Goal: Task Accomplishment & Management: Manage account settings

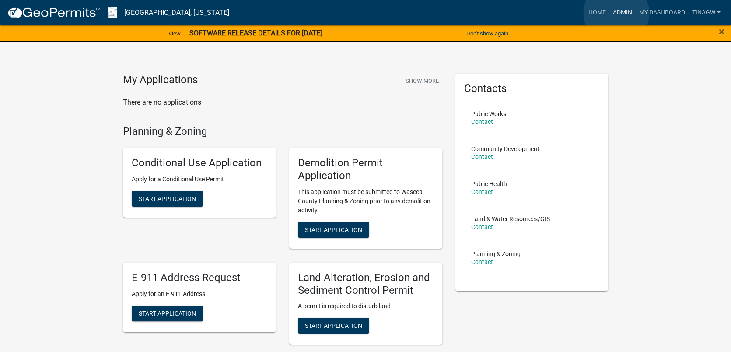
click at [616, 13] on link "Admin" at bounding box center [622, 12] width 26 height 17
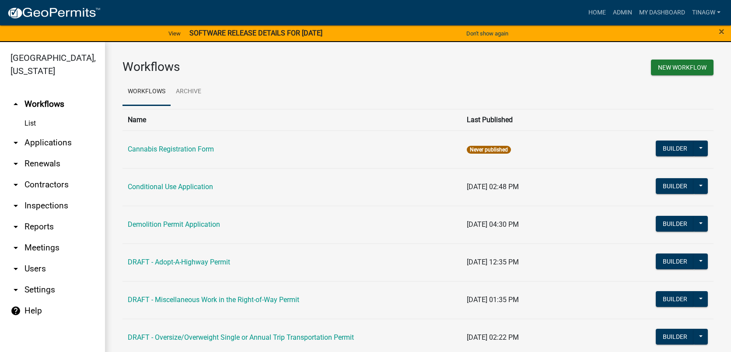
click at [42, 143] on link "arrow_drop_down Applications" at bounding box center [52, 142] width 105 height 21
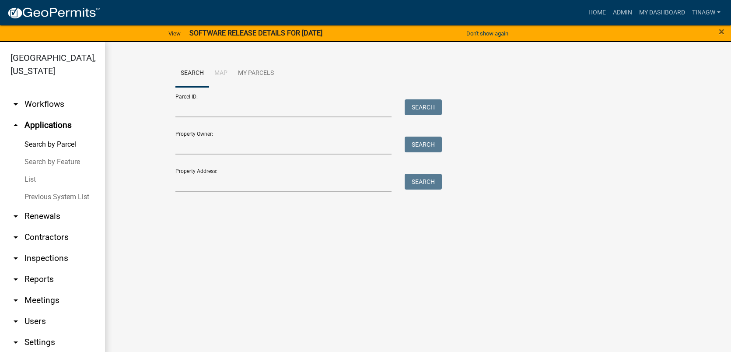
click at [29, 179] on link "List" at bounding box center [52, 179] width 105 height 17
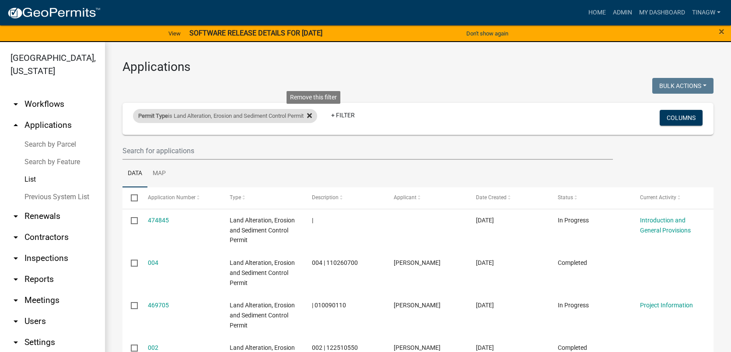
click at [312, 115] on icon at bounding box center [309, 115] width 5 height 5
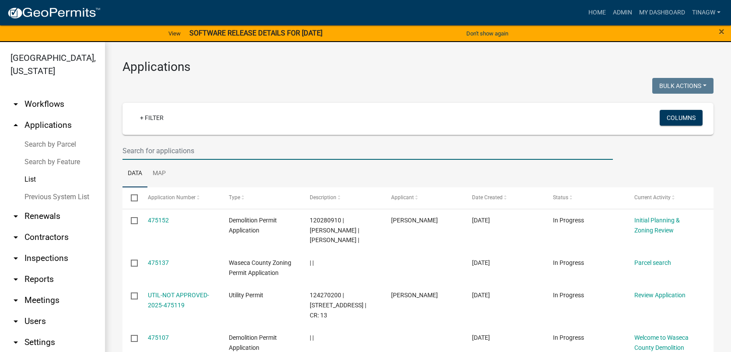
click at [150, 150] on input "text" at bounding box center [367, 151] width 490 height 18
click at [154, 117] on link "+ Filter" at bounding box center [152, 118] width 38 height 16
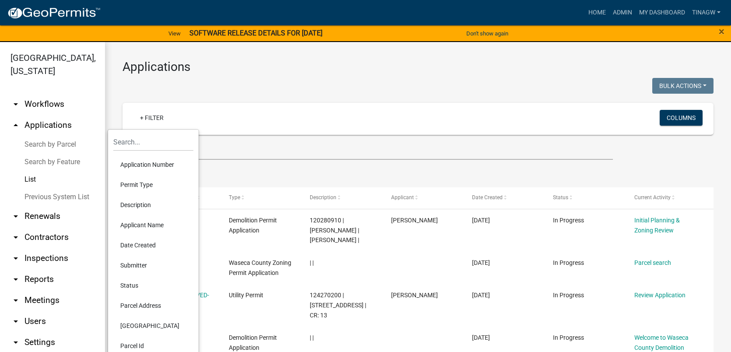
click at [138, 184] on li "Permit Type" at bounding box center [153, 185] width 80 height 20
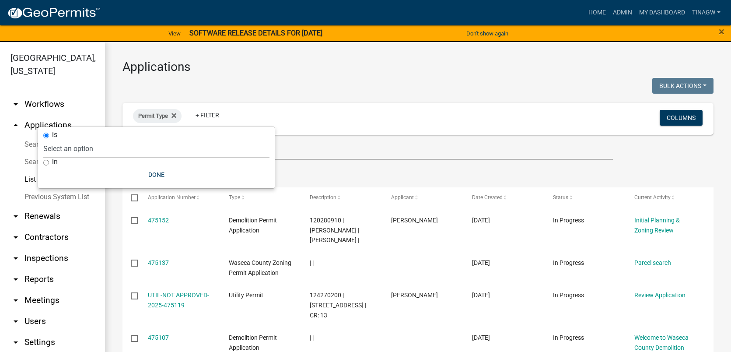
click at [79, 148] on select "Select an option Cannabis Registration Form Conditional Use Application Demolit…" at bounding box center [156, 149] width 226 height 18
click at [309, 110] on div "Permit Type + Filter" at bounding box center [320, 118] width 389 height 23
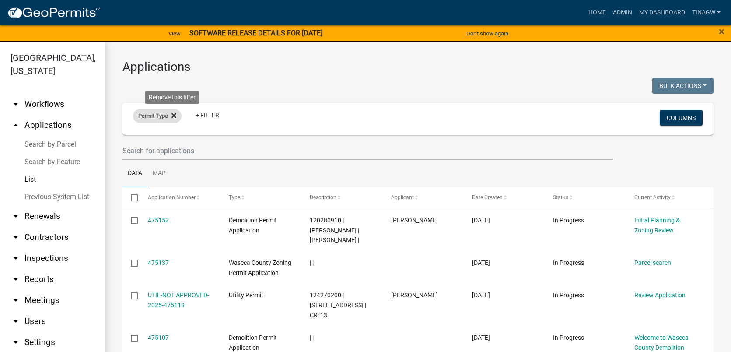
click at [173, 114] on icon at bounding box center [173, 115] width 5 height 5
click at [150, 116] on link "+ Filter" at bounding box center [152, 118] width 38 height 16
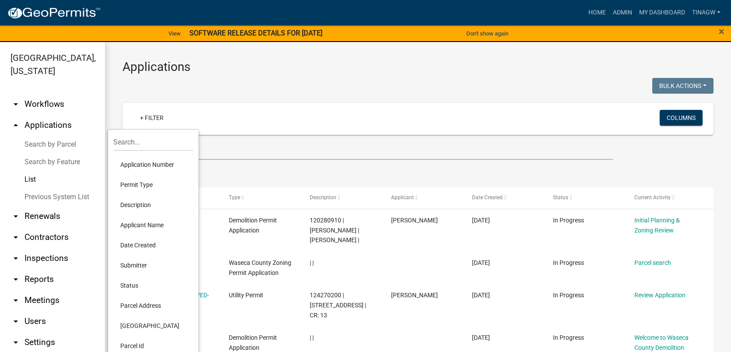
click at [135, 223] on li "Applicant Name" at bounding box center [153, 225] width 80 height 20
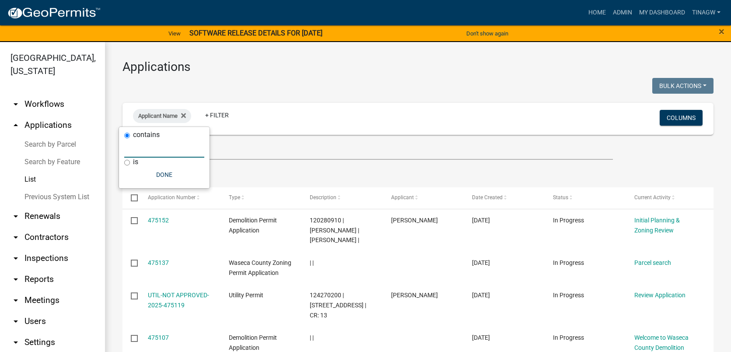
click at [154, 149] on input "text" at bounding box center [164, 149] width 80 height 18
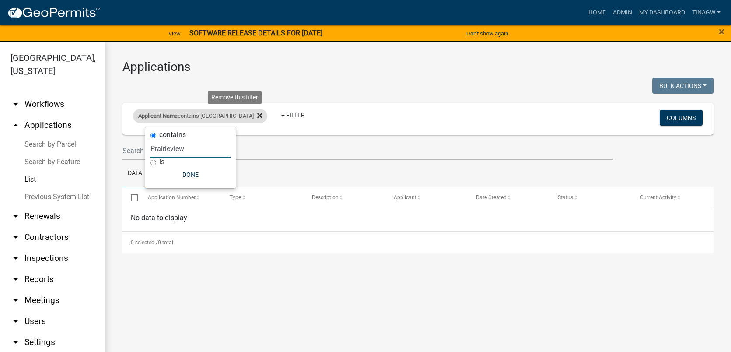
type input "Prairieview"
click at [257, 114] on icon at bounding box center [259, 115] width 5 height 5
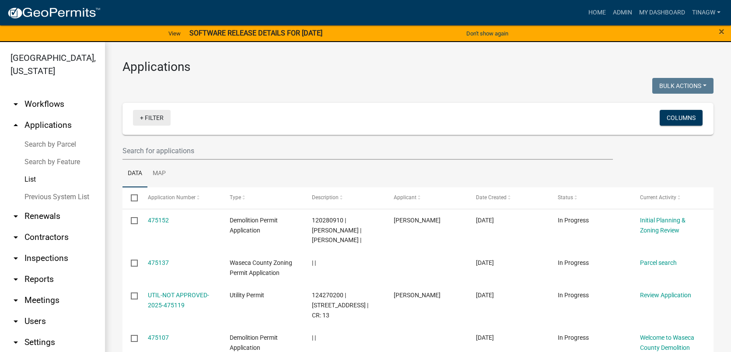
click at [151, 116] on link "+ Filter" at bounding box center [152, 118] width 38 height 16
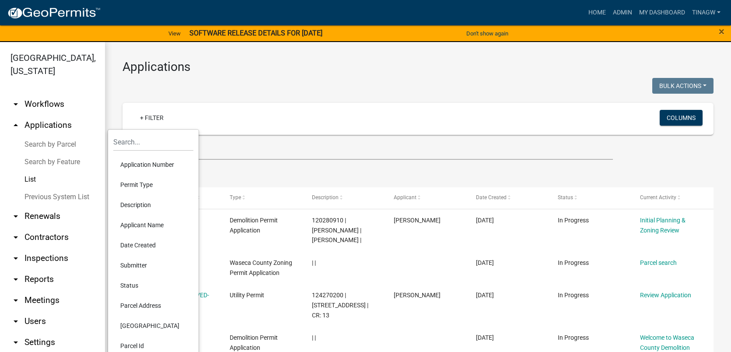
click at [129, 182] on li "Permit Type" at bounding box center [153, 185] width 80 height 20
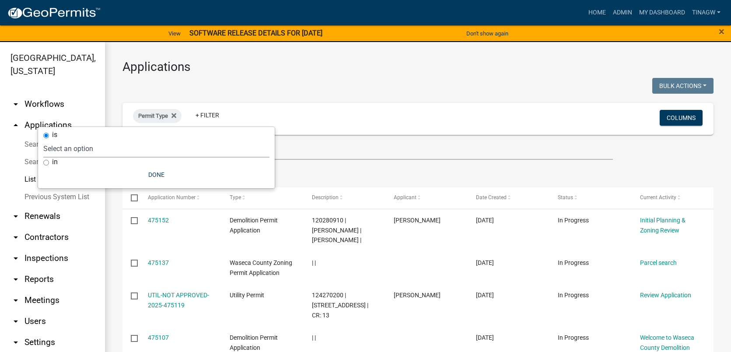
click at [75, 150] on select "Select an option Cannabis Registration Form Conditional Use Application Demolit…" at bounding box center [156, 149] width 226 height 18
click at [359, 84] on div at bounding box center [267, 87] width 302 height 18
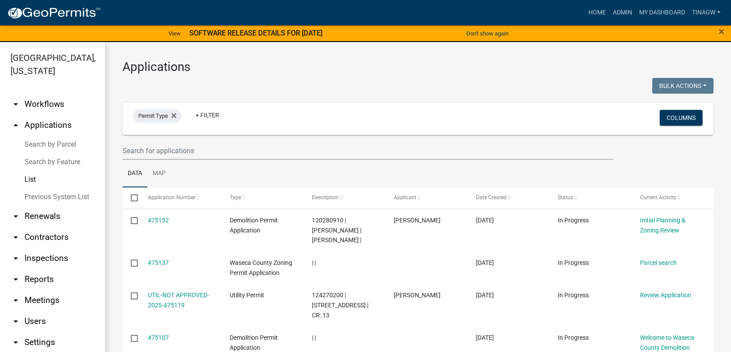
click at [43, 102] on link "arrow_drop_down Workflows" at bounding box center [52, 104] width 105 height 21
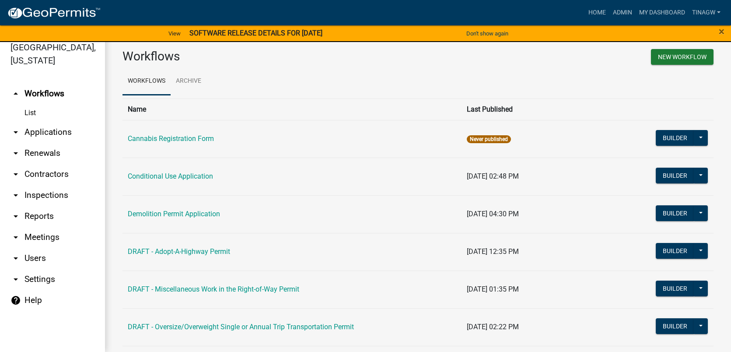
click at [30, 112] on link "List" at bounding box center [52, 112] width 105 height 17
click at [15, 133] on icon "arrow_drop_down" at bounding box center [15, 132] width 10 height 10
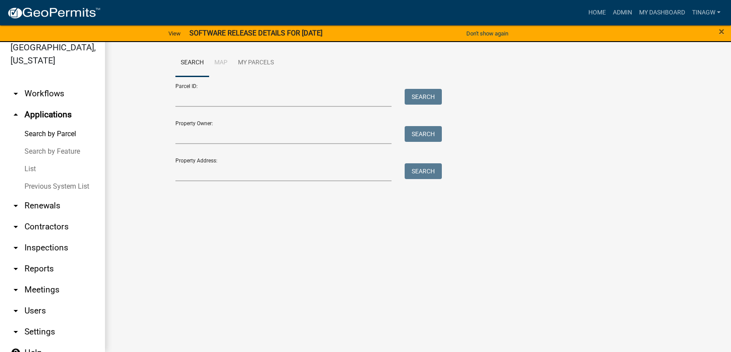
click at [30, 168] on link "List" at bounding box center [52, 168] width 105 height 17
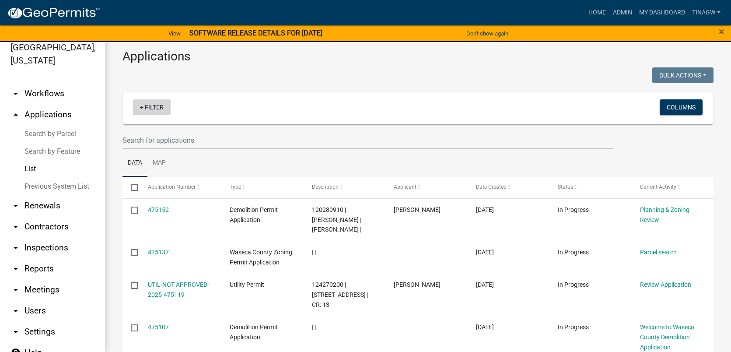
click at [154, 107] on link "+ Filter" at bounding box center [152, 107] width 38 height 16
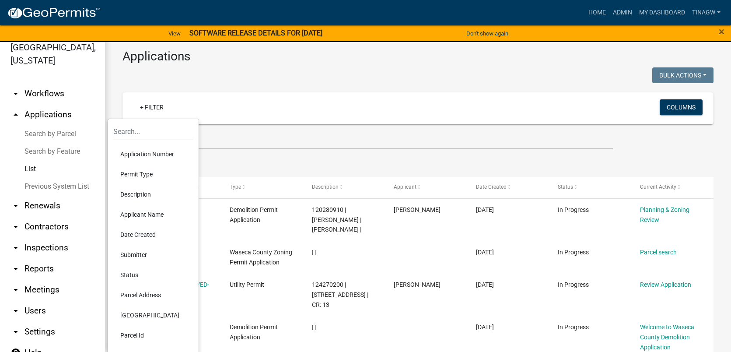
click at [133, 175] on li "Permit Type" at bounding box center [153, 174] width 80 height 20
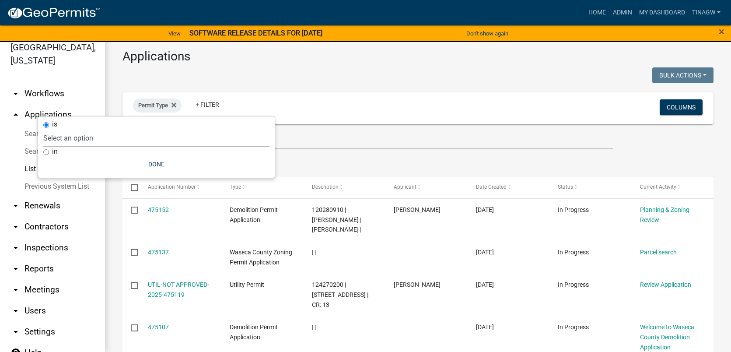
click at [74, 132] on select "Select an option Cannabis Registration Form Conditional Use Application Demolit…" at bounding box center [156, 138] width 226 height 18
select select "7510a089-77bf-497a-b400-388bd77c34f5"
click at [100, 129] on select "Select an option Cannabis Registration Form Conditional Use Application Demolit…" at bounding box center [156, 138] width 226 height 18
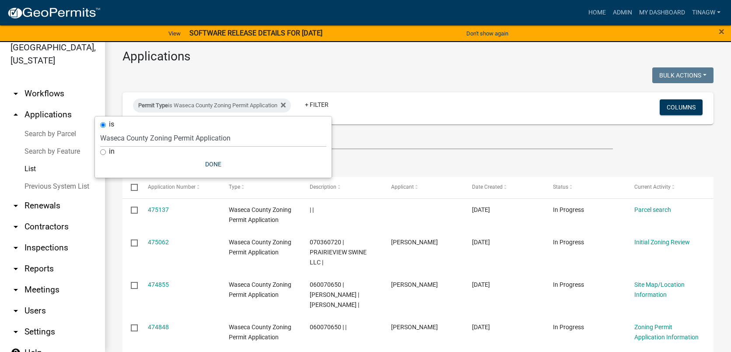
click at [452, 65] on div "Applications Bulk Actions Void Expire Lock Withdraw Permit Type is Waseca Count…" at bounding box center [418, 352] width 626 height 642
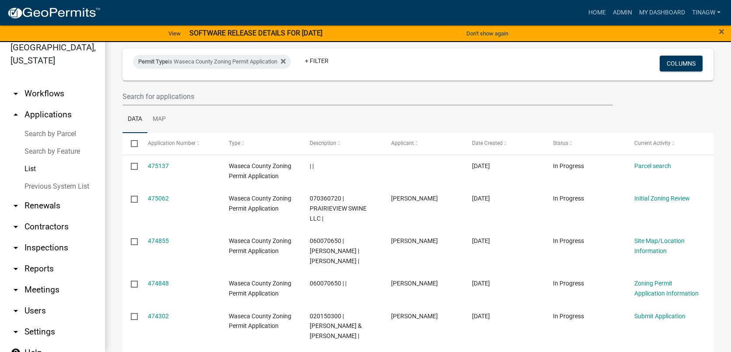
scroll to position [87, 0]
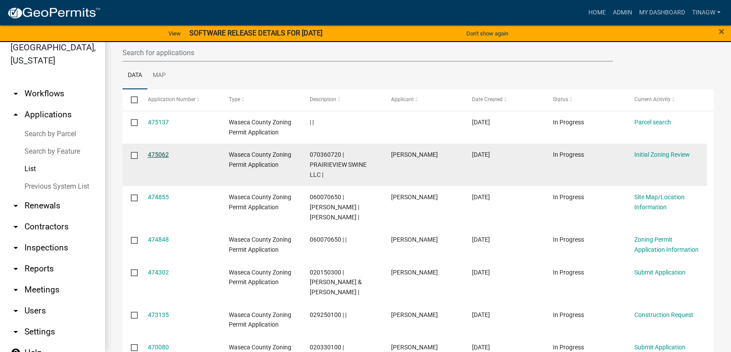
click at [157, 155] on link "475062" at bounding box center [158, 154] width 21 height 7
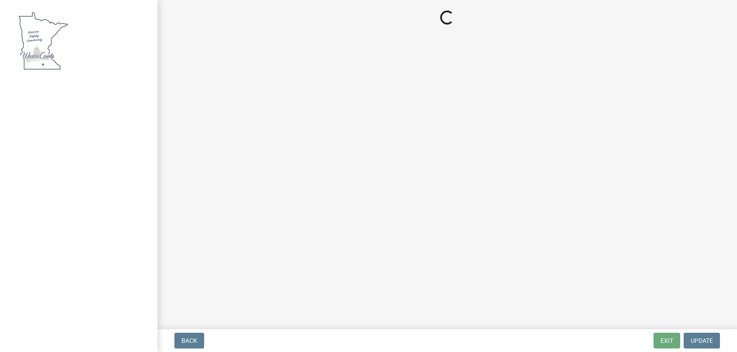
select select "f85b0be6-0ba0-4e52-abd8-9a831d915a76"
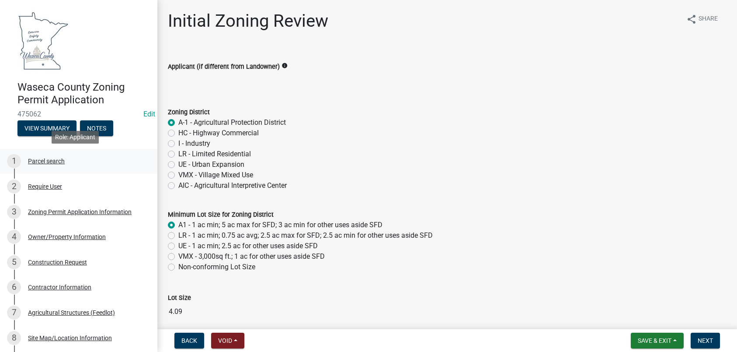
click at [46, 160] on div "Parcel search" at bounding box center [46, 161] width 37 height 6
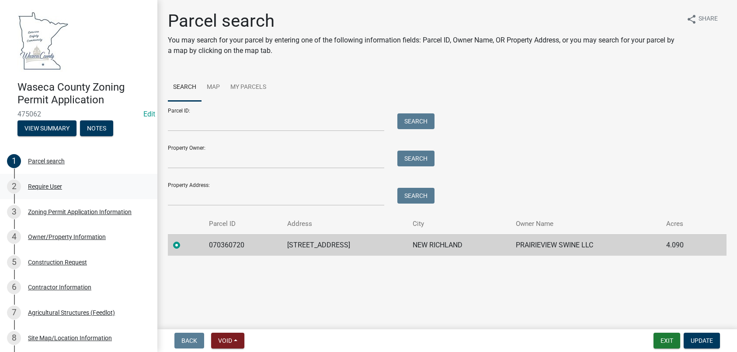
click at [42, 184] on div "Require User" at bounding box center [45, 186] width 34 height 6
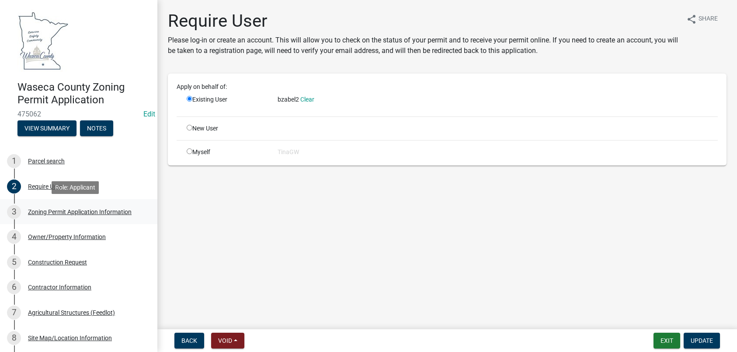
click at [53, 212] on div "Zoning Permit Application Information" at bounding box center [80, 212] width 104 height 6
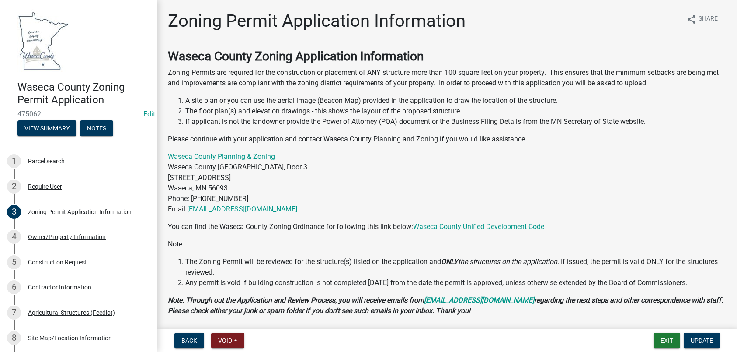
scroll to position [42, 0]
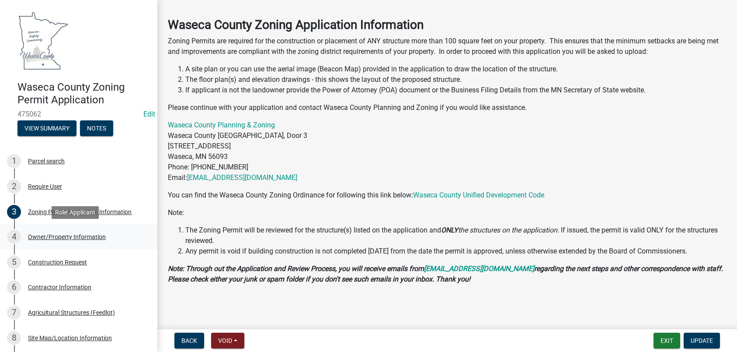
click at [51, 236] on div "Owner/Property Information" at bounding box center [67, 237] width 78 height 6
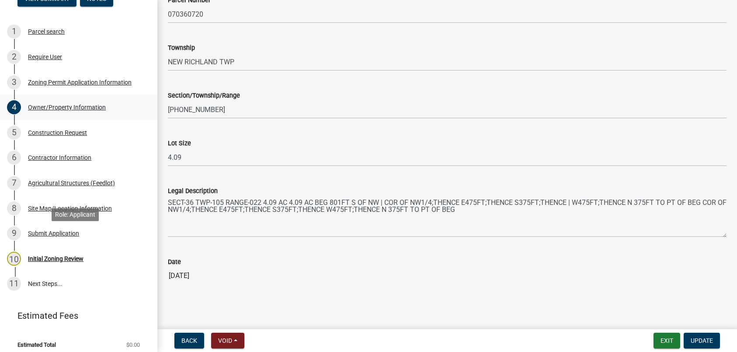
scroll to position [131, 0]
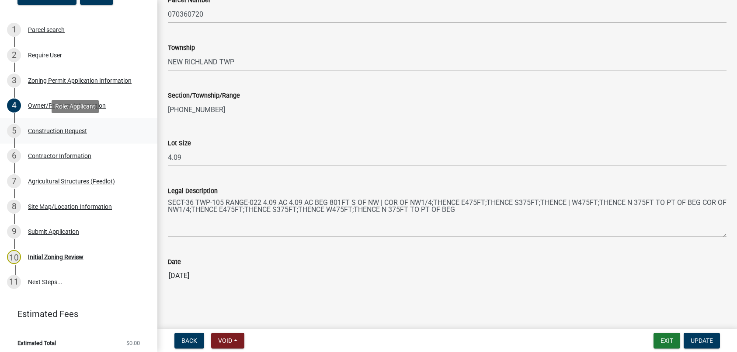
click at [55, 129] on div "Construction Request" at bounding box center [57, 131] width 59 height 6
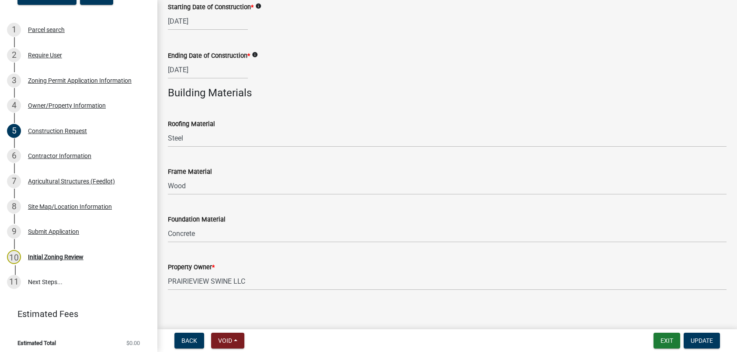
scroll to position [581, 0]
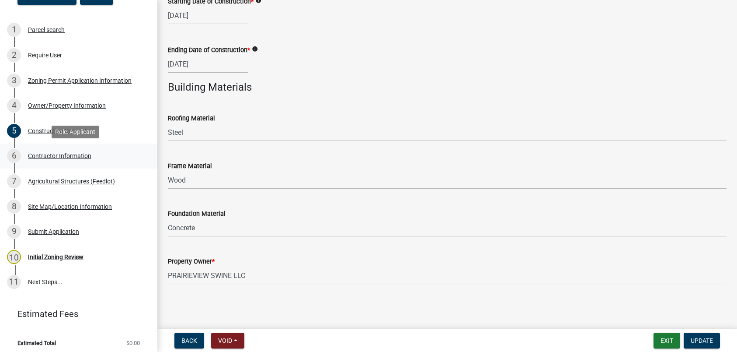
click at [45, 154] on div "Contractor Information" at bounding box center [59, 156] width 63 height 6
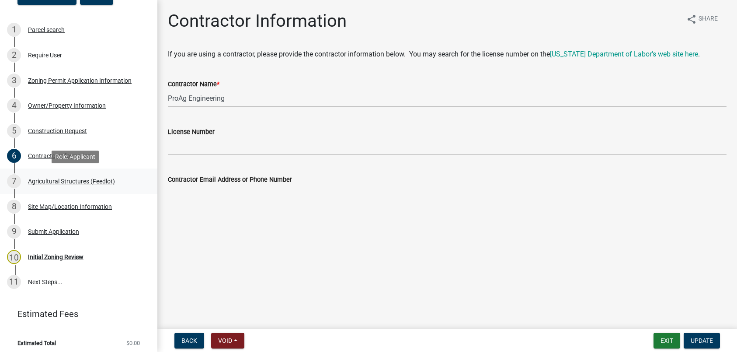
click at [50, 181] on div "Agricultural Structures (Feedlot)" at bounding box center [71, 181] width 87 height 6
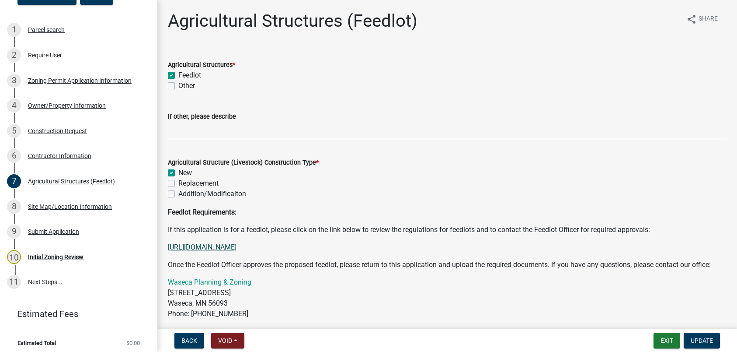
click at [237, 247] on link "[URL][DOMAIN_NAME]" at bounding box center [202, 247] width 69 height 8
